Goal: Task Accomplishment & Management: Use online tool/utility

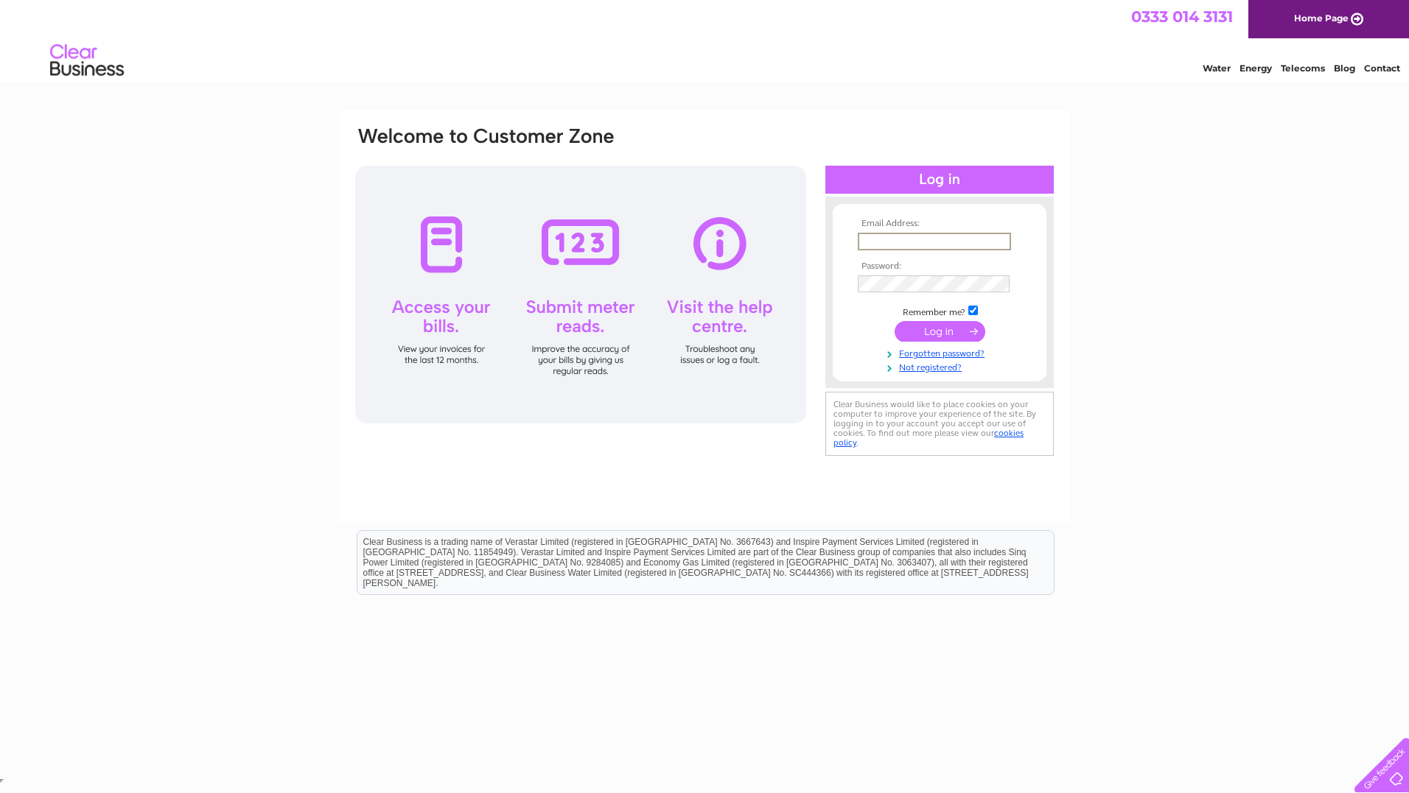
type input "a.caplan@rhul.ac.uk"
click at [937, 326] on input "submit" at bounding box center [939, 331] width 91 height 21
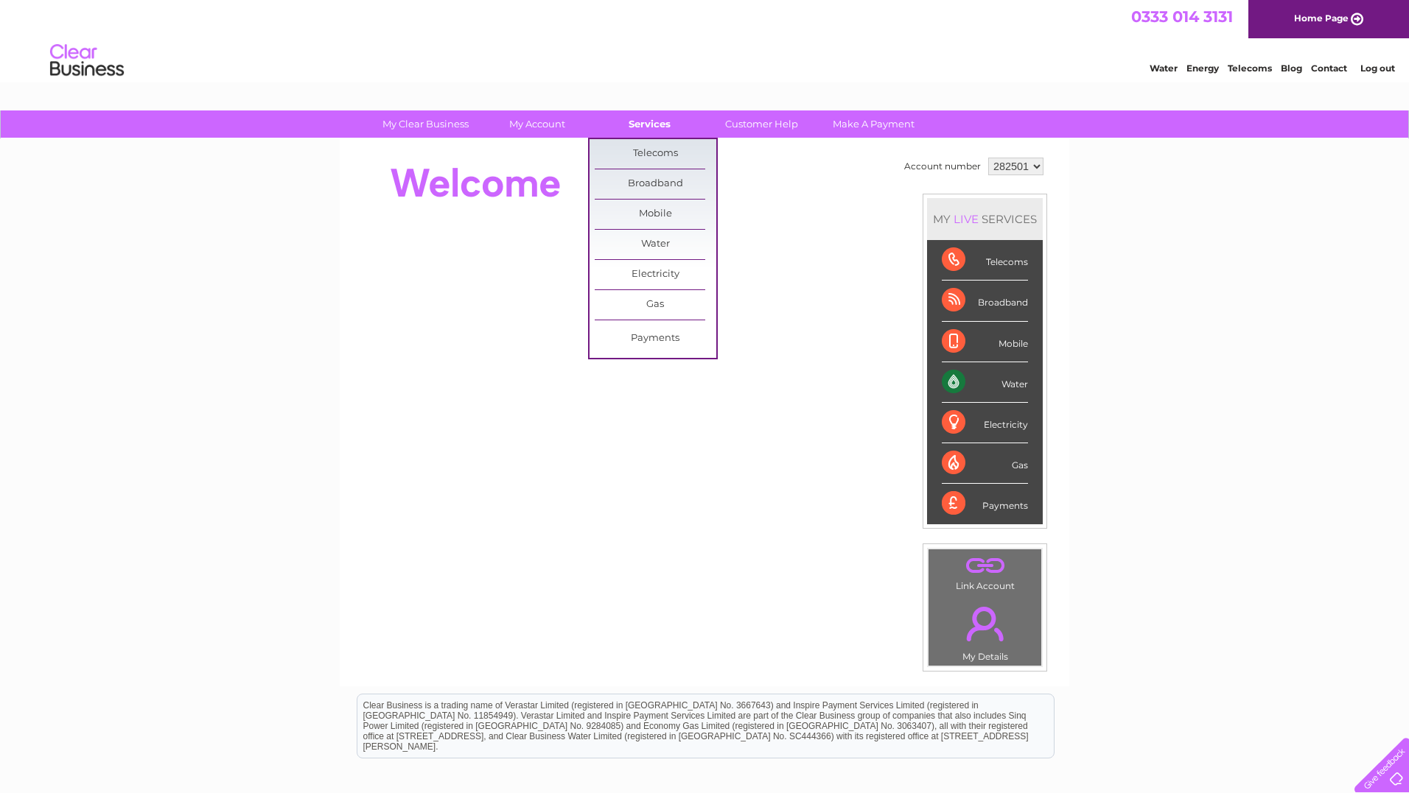
click at [650, 124] on link "Services" at bounding box center [650, 124] width 122 height 27
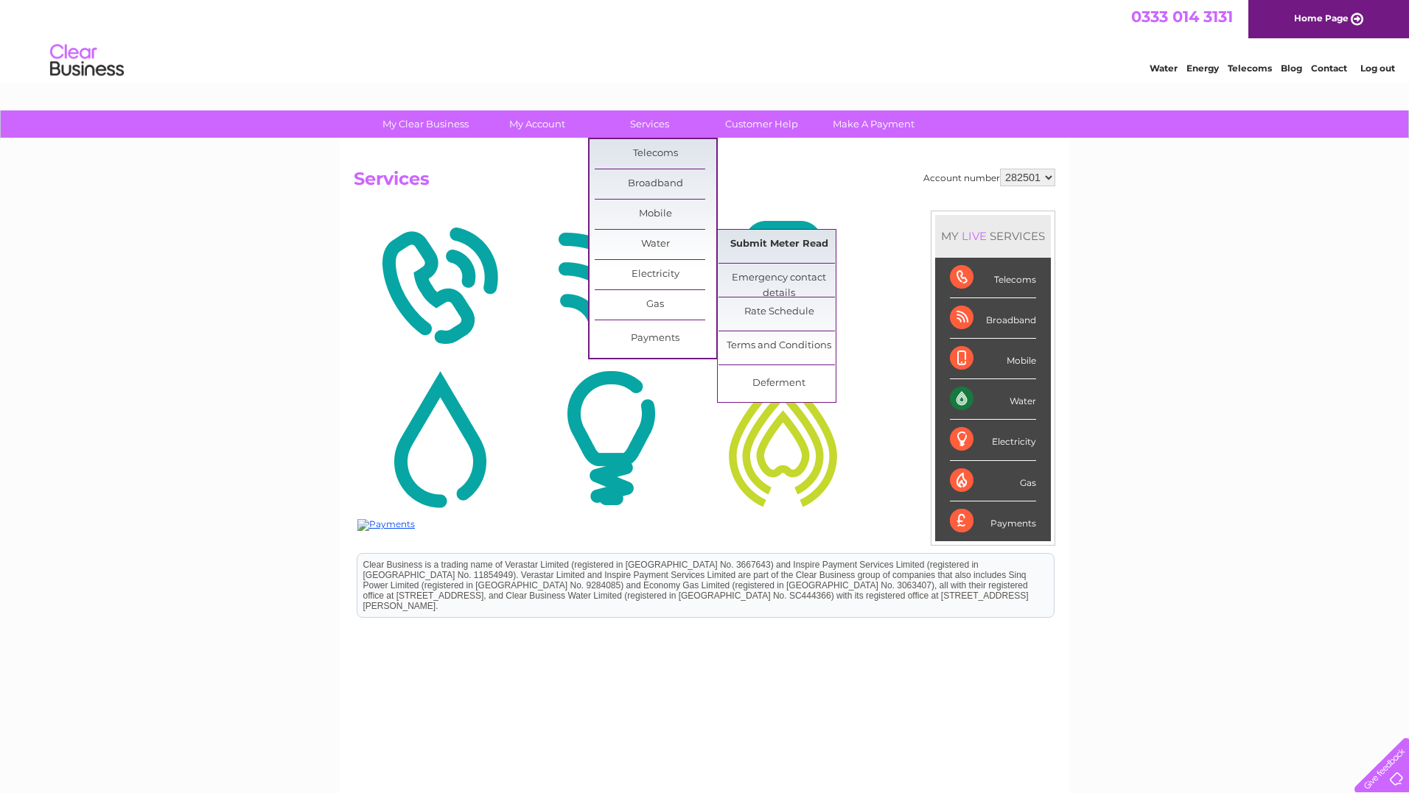
click at [784, 243] on link "Submit Meter Read" at bounding box center [779, 244] width 122 height 29
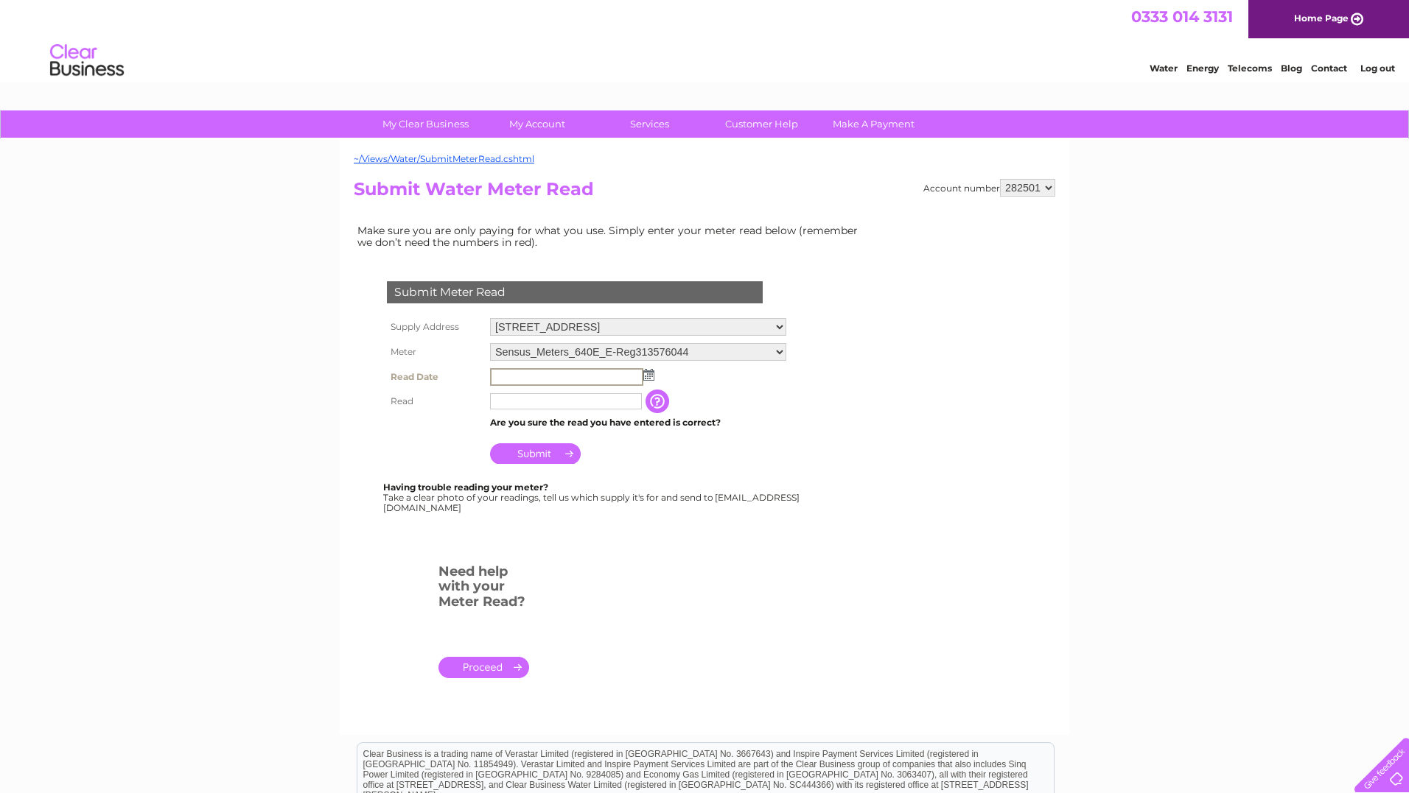
click at [546, 371] on input "text" at bounding box center [566, 377] width 153 height 18
click at [649, 374] on img at bounding box center [648, 375] width 11 height 12
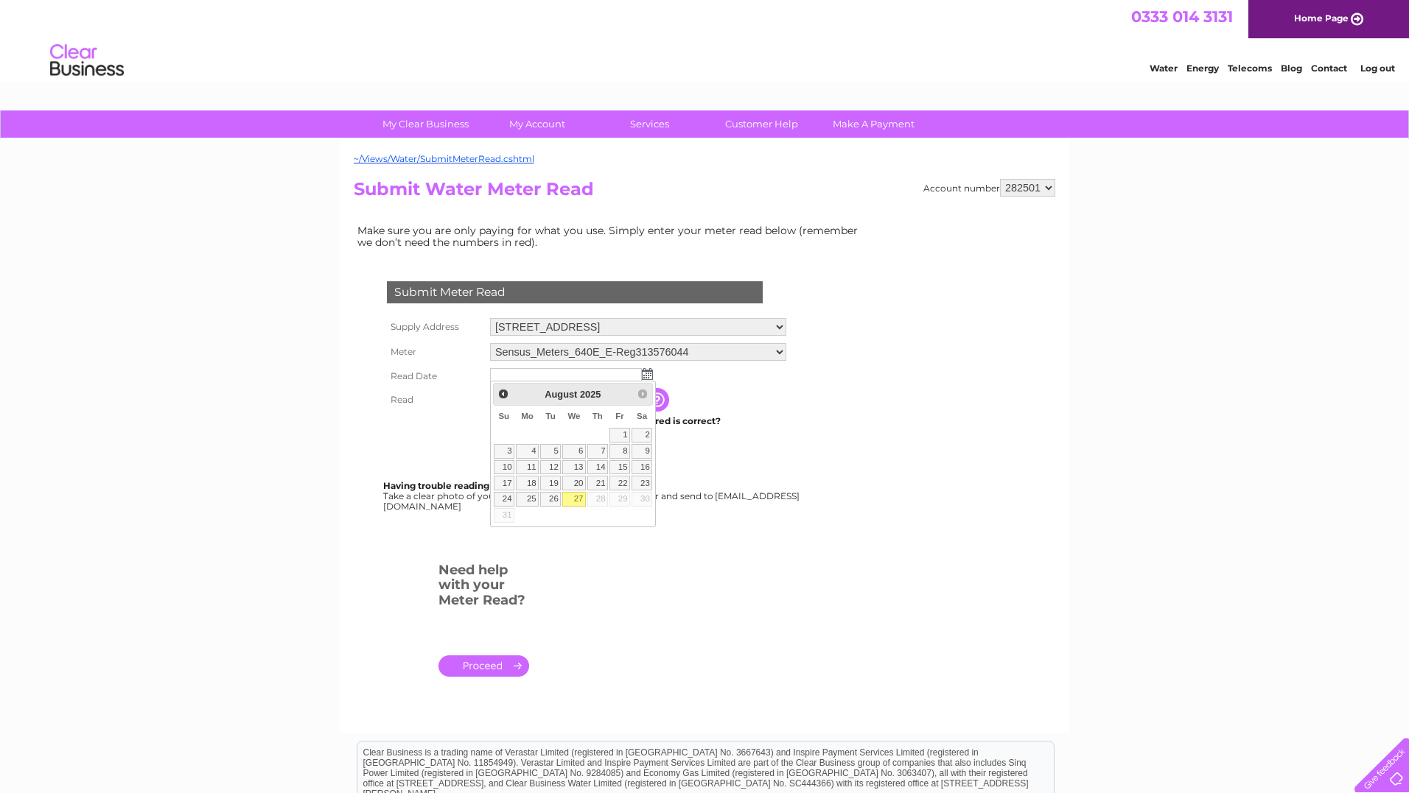
click at [578, 499] on link "27" at bounding box center [574, 499] width 24 height 15
type input "2025/08/27"
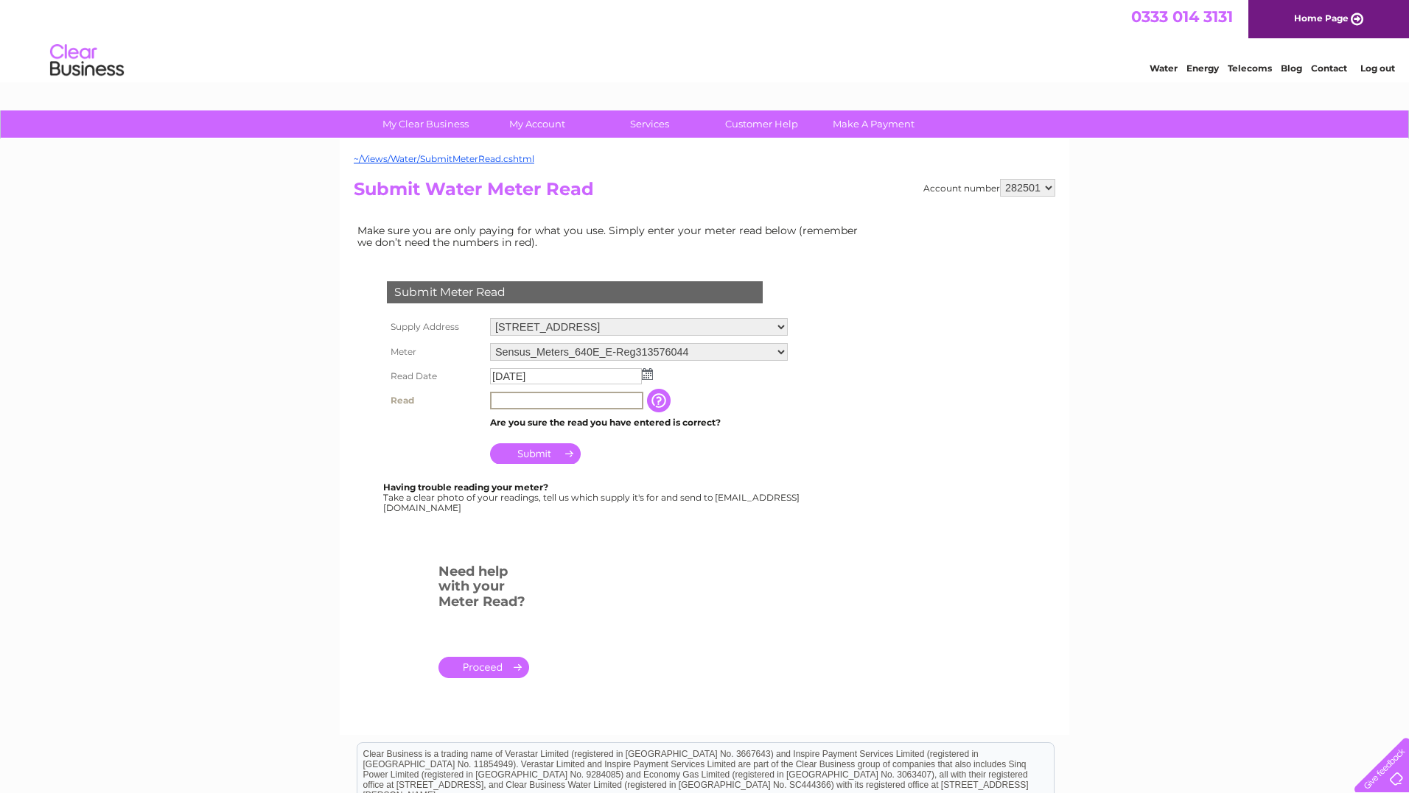
click at [524, 396] on input "text" at bounding box center [566, 401] width 153 height 18
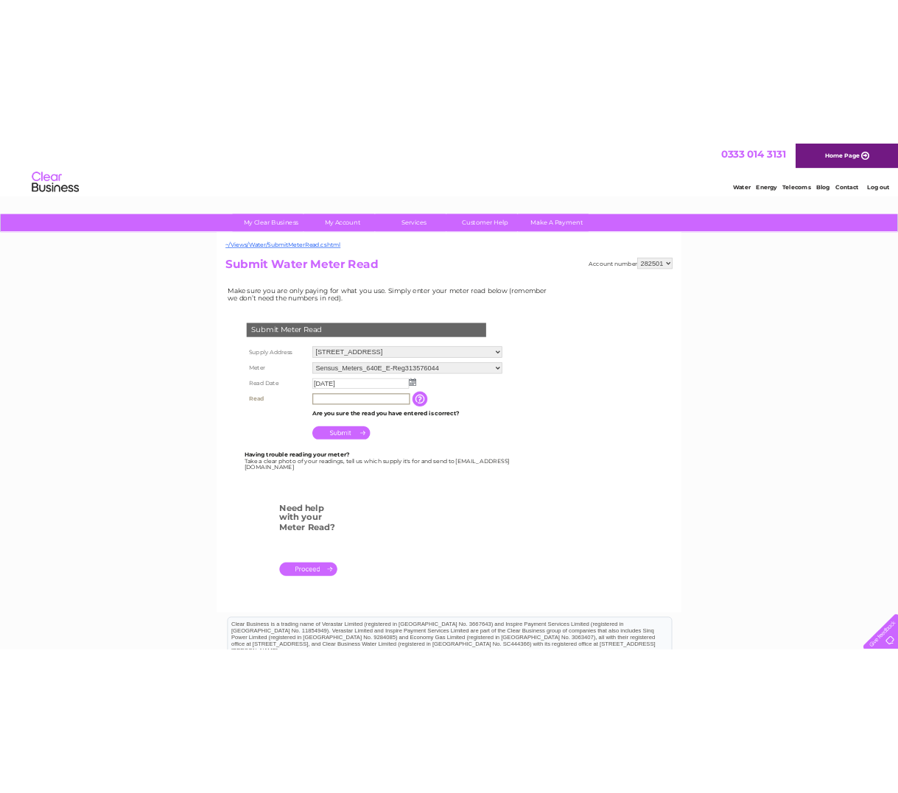
scroll to position [1, 0]
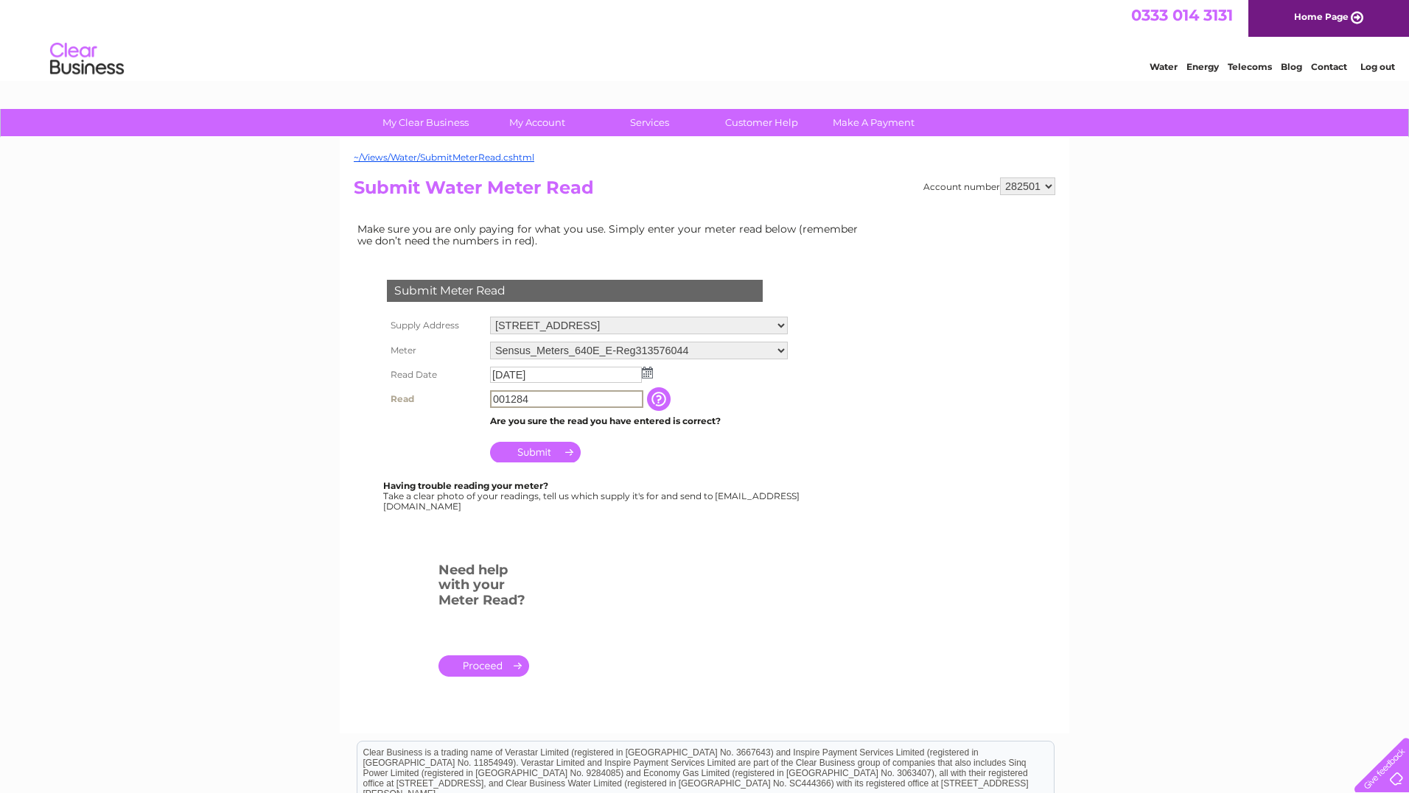
type input "001284"
click at [533, 449] on input "Submit" at bounding box center [535, 452] width 91 height 21
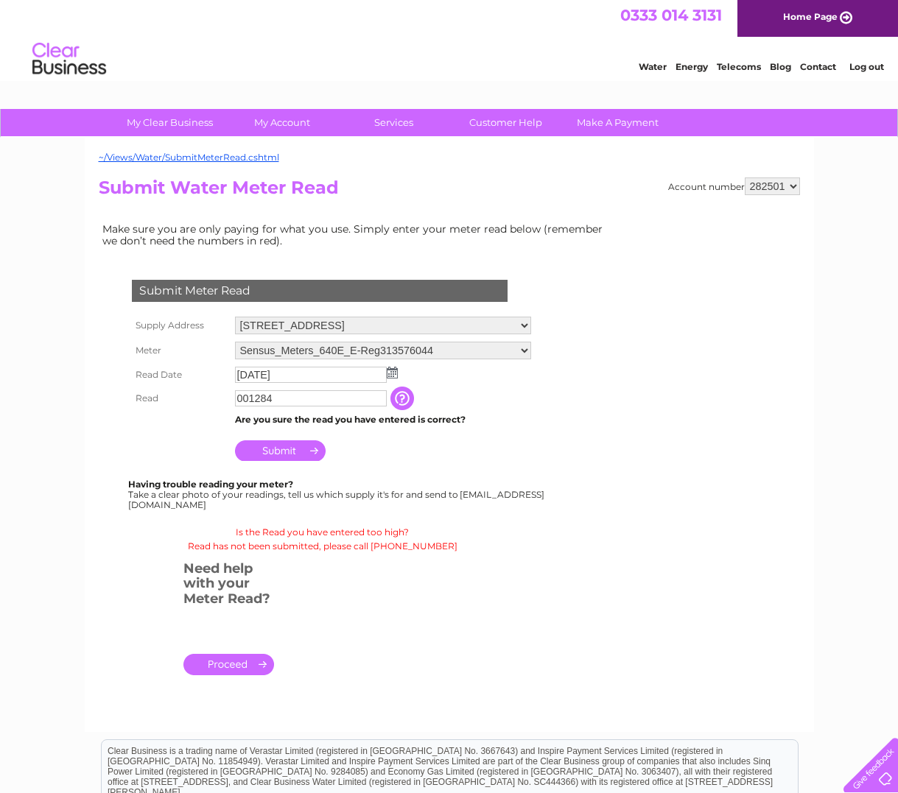
click at [277, 448] on input "Submit" at bounding box center [280, 451] width 91 height 21
click at [278, 446] on input "Submit" at bounding box center [280, 451] width 91 height 21
click at [277, 448] on input "Submit" at bounding box center [280, 451] width 91 height 21
click at [403, 394] on input "button" at bounding box center [403, 399] width 27 height 24
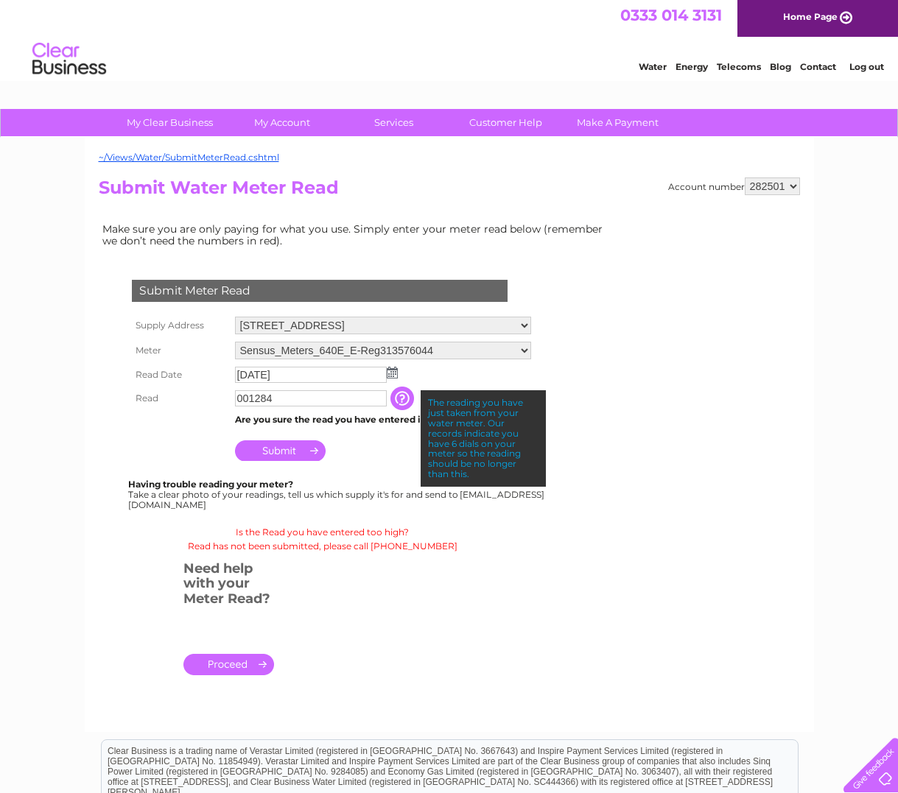
click at [518, 533] on p "Is the Read you have entered too high? Read has not been submitted, please call…" at bounding box center [323, 539] width 448 height 28
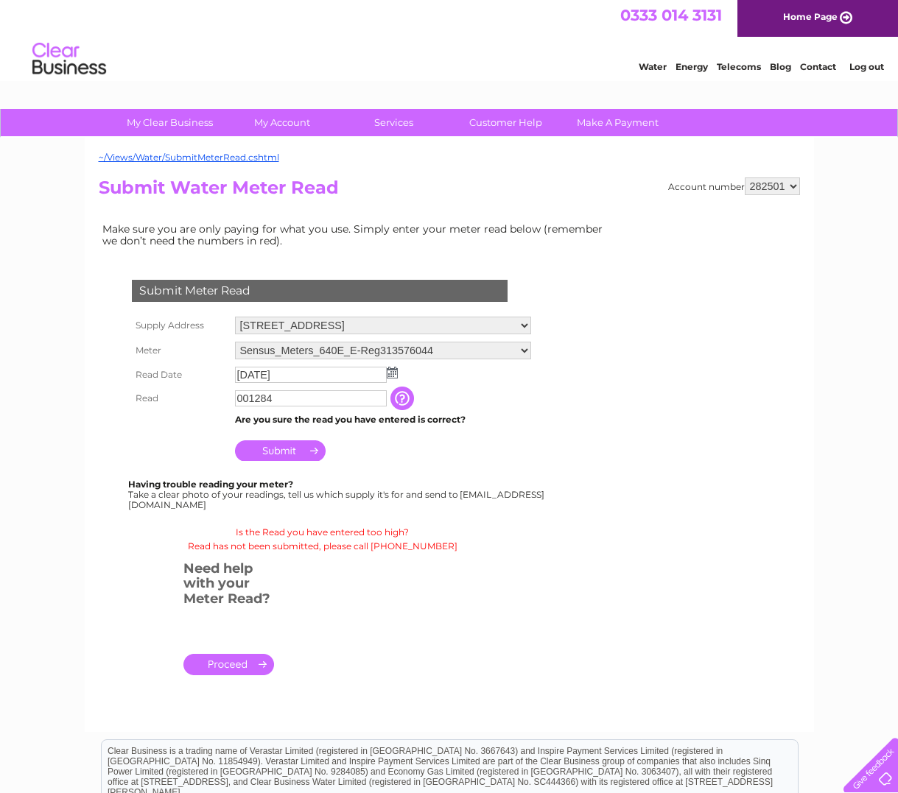
click at [311, 448] on input "Submit" at bounding box center [280, 451] width 91 height 21
click at [225, 659] on link "." at bounding box center [228, 664] width 91 height 21
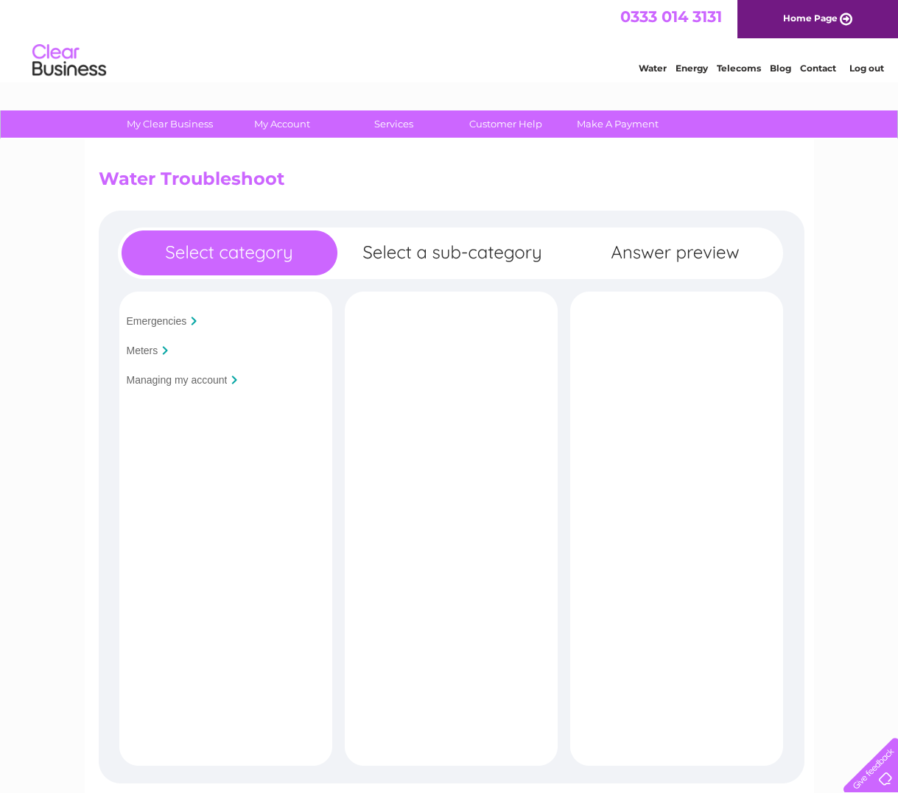
click at [142, 354] on input "Meters" at bounding box center [143, 351] width 32 height 12
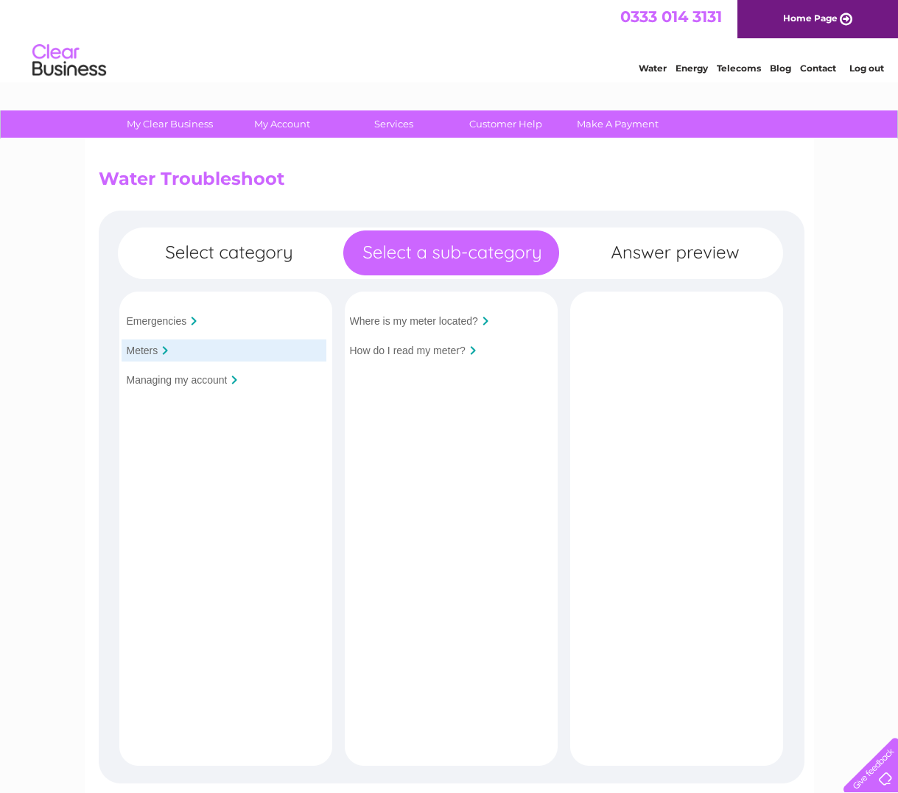
click at [866, 69] on link "Log out" at bounding box center [866, 68] width 35 height 11
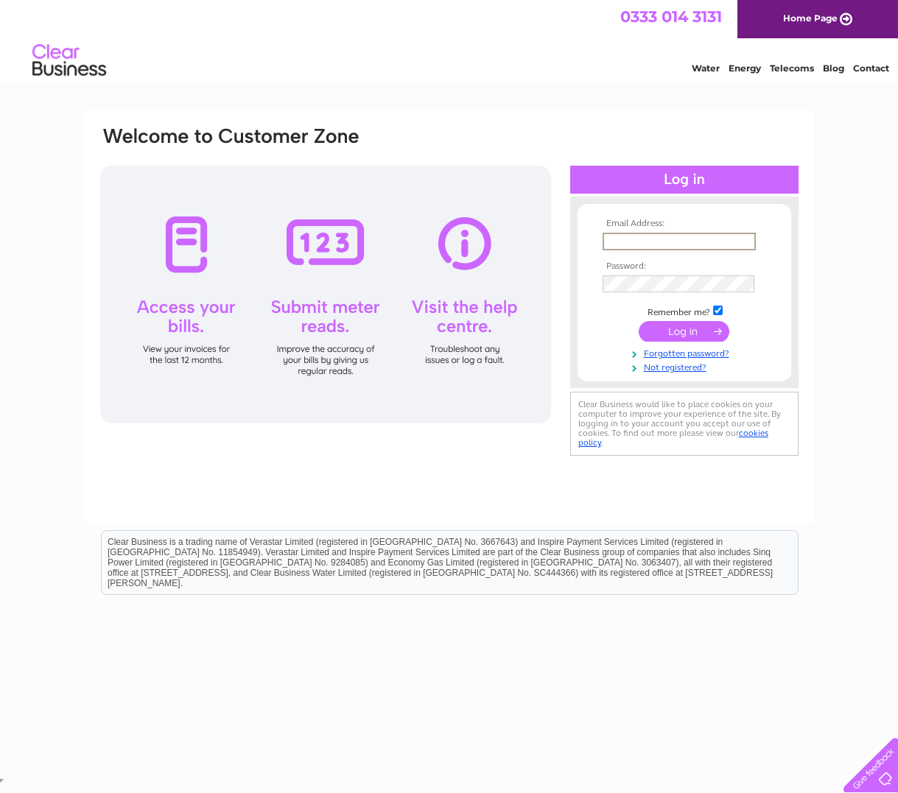
type input "a.caplan@rhul.ac.uk"
click at [679, 330] on input "submit" at bounding box center [684, 331] width 91 height 21
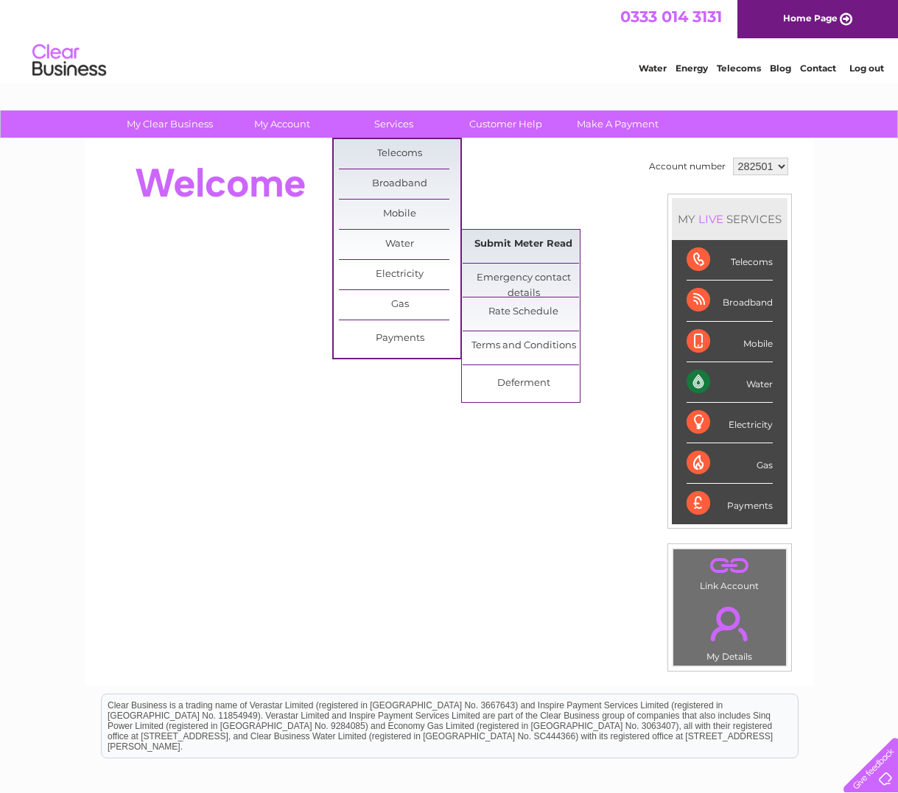
click at [492, 243] on link "Submit Meter Read" at bounding box center [524, 244] width 122 height 29
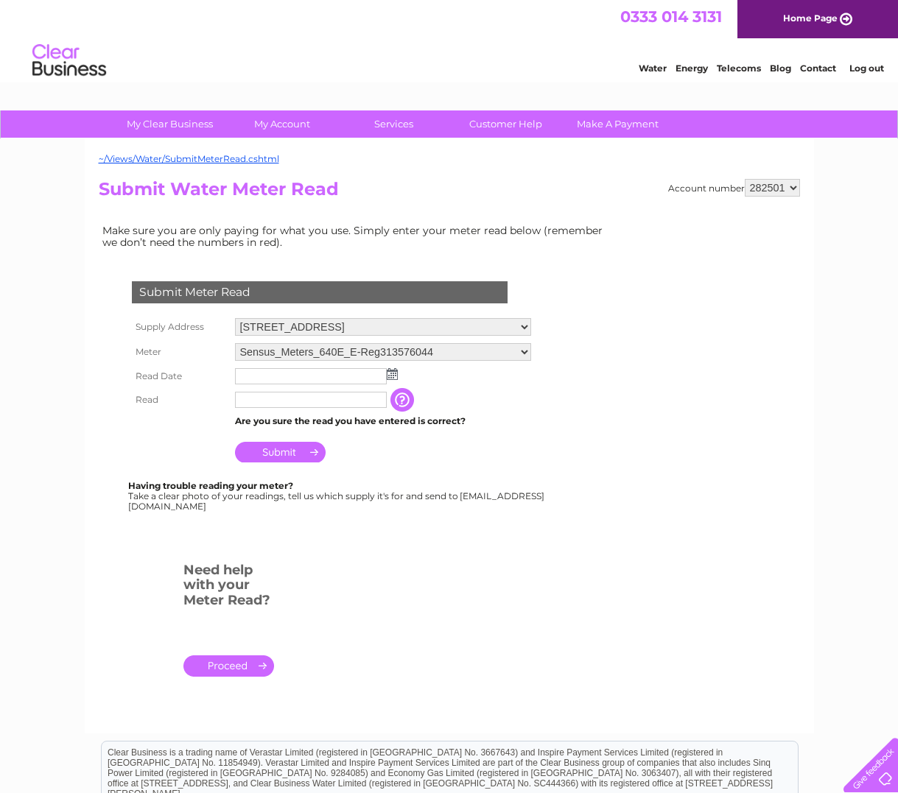
click at [256, 370] on input "text" at bounding box center [311, 376] width 152 height 16
click at [393, 376] on img at bounding box center [393, 375] width 11 height 12
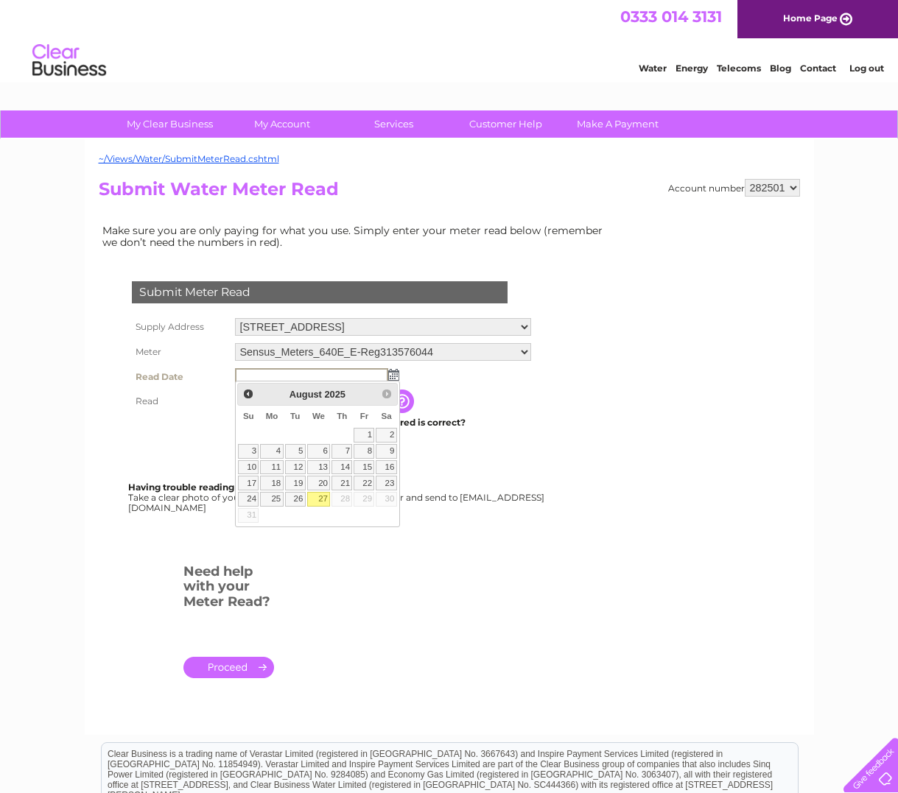
click at [321, 497] on link "27" at bounding box center [319, 499] width 24 height 15
type input "2025/08/27"
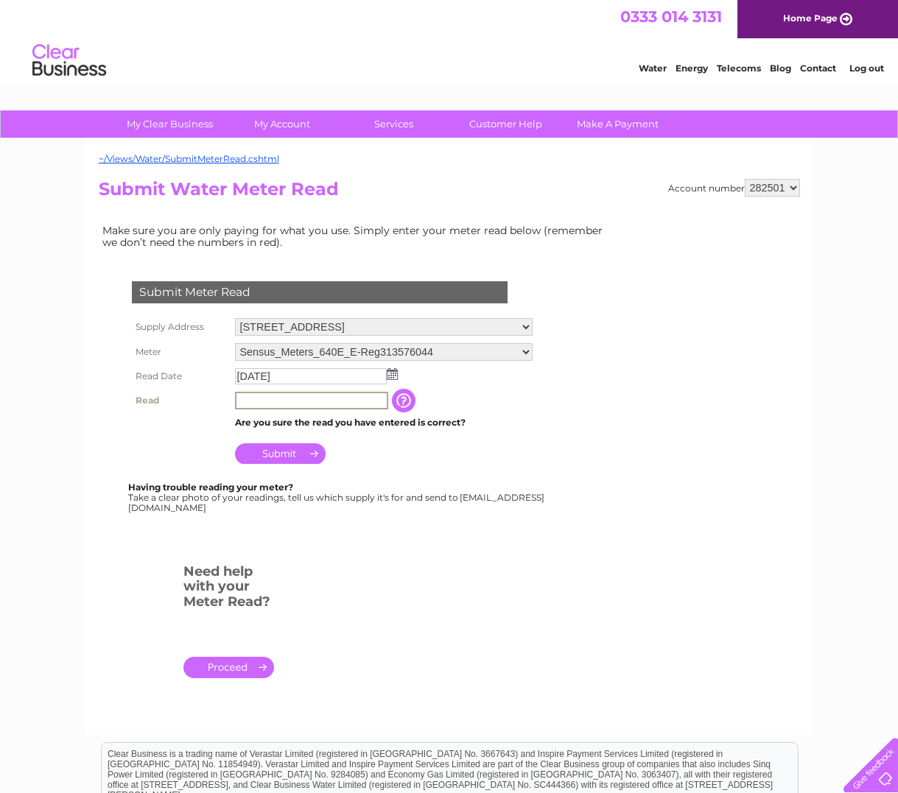
click at [264, 399] on input "text" at bounding box center [311, 401] width 153 height 18
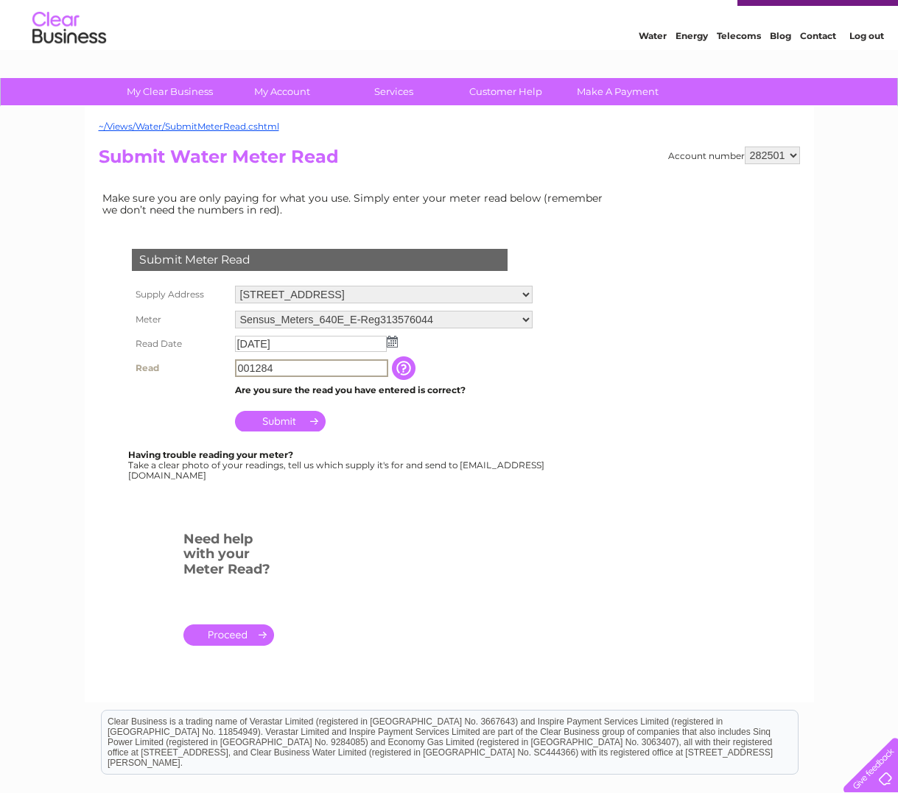
scroll to position [35, 0]
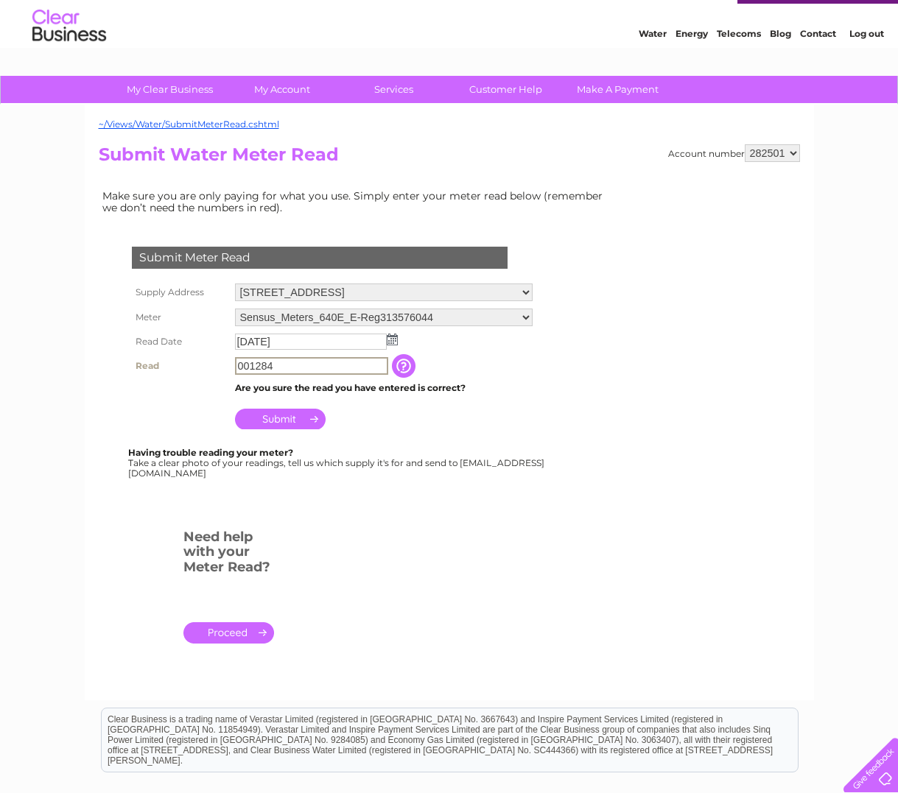
type input "001284"
click at [281, 415] on input "Submit" at bounding box center [280, 419] width 91 height 21
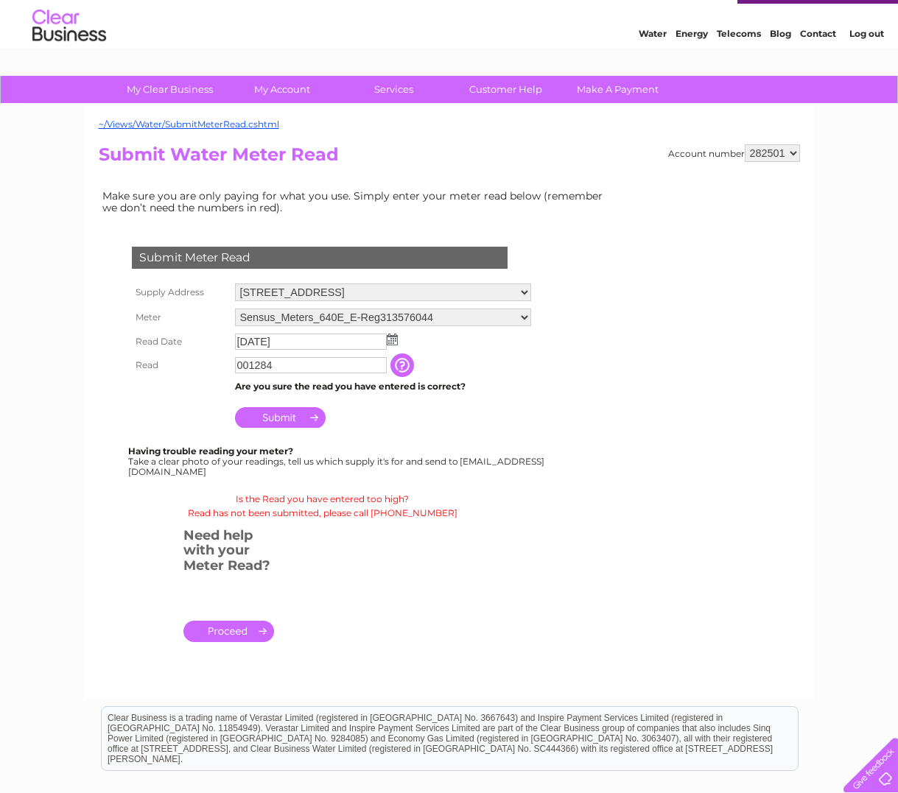
click at [281, 415] on input "Submit" at bounding box center [280, 417] width 91 height 21
click at [861, 32] on link "Log out" at bounding box center [866, 33] width 35 height 11
